Goal: Register for event/course

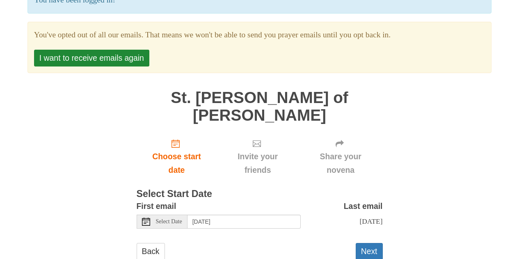
scroll to position [84, 0]
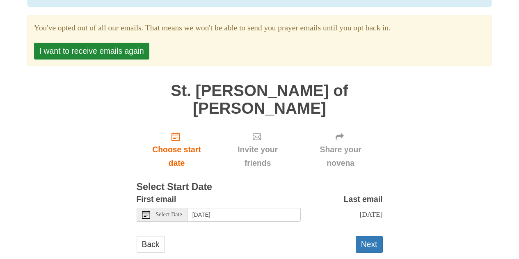
click at [187, 208] on div "Select Date" at bounding box center [162, 215] width 51 height 14
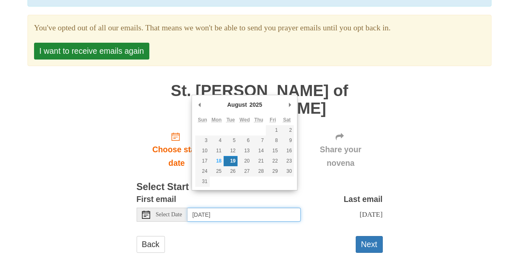
type input "Monday, August 18th"
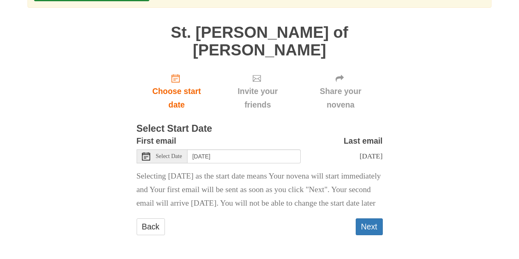
scroll to position [146, 0]
click at [367, 228] on button "Next" at bounding box center [369, 226] width 27 height 17
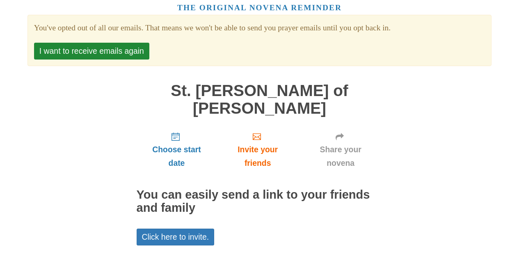
scroll to position [85, 0]
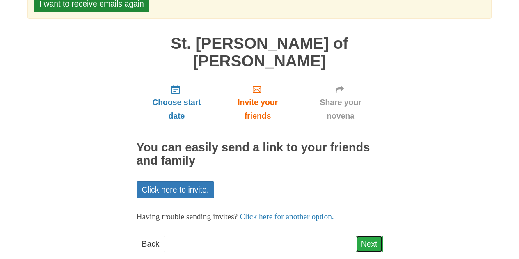
click at [363, 235] on link "Next" at bounding box center [369, 243] width 27 height 17
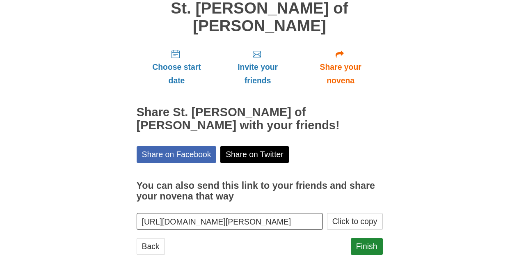
scroll to position [122, 0]
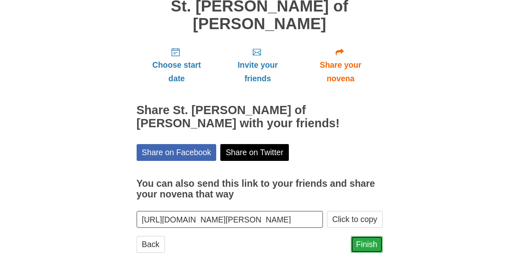
click at [367, 236] on link "Finish" at bounding box center [367, 244] width 32 height 17
